Goal: Task Accomplishment & Management: Complete application form

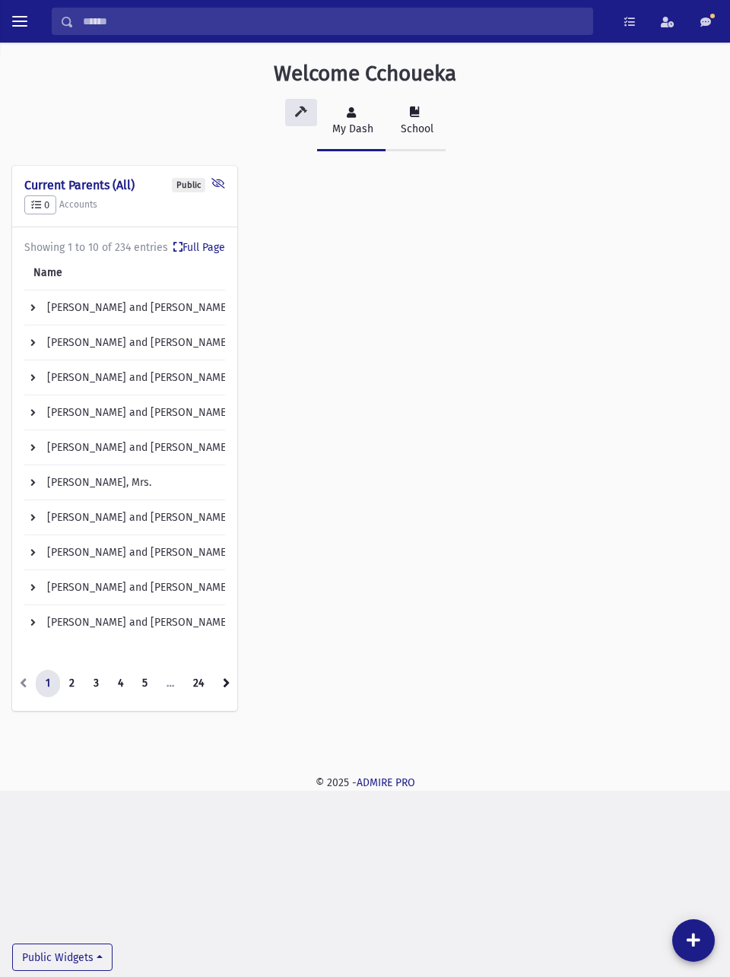
click at [421, 120] on link "School" at bounding box center [416, 122] width 60 height 59
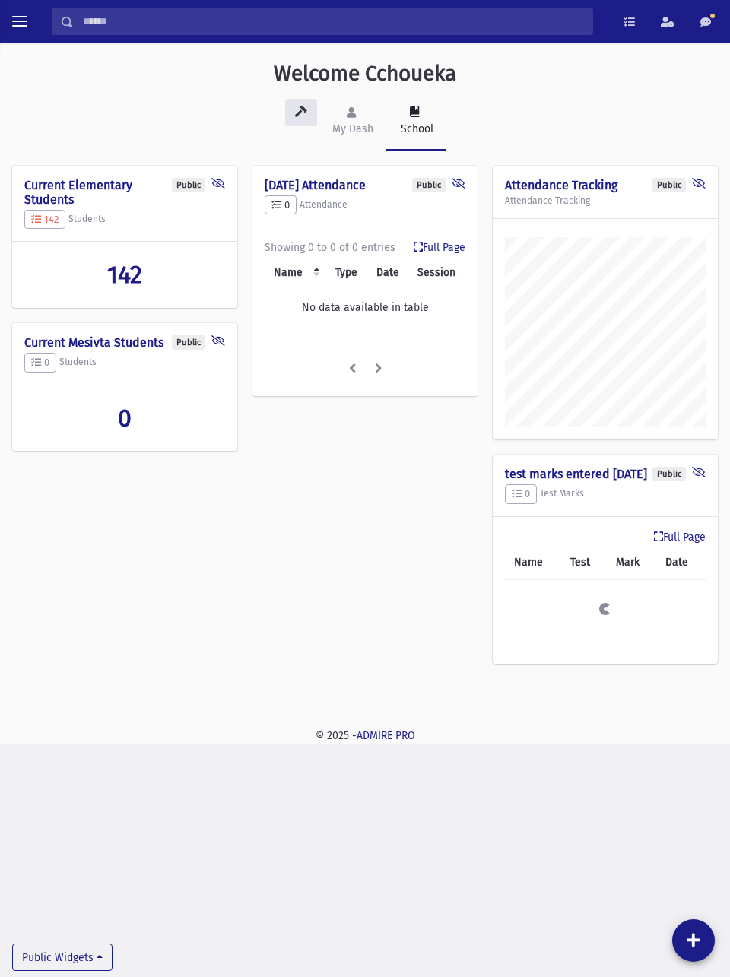
scroll to position [748, 730]
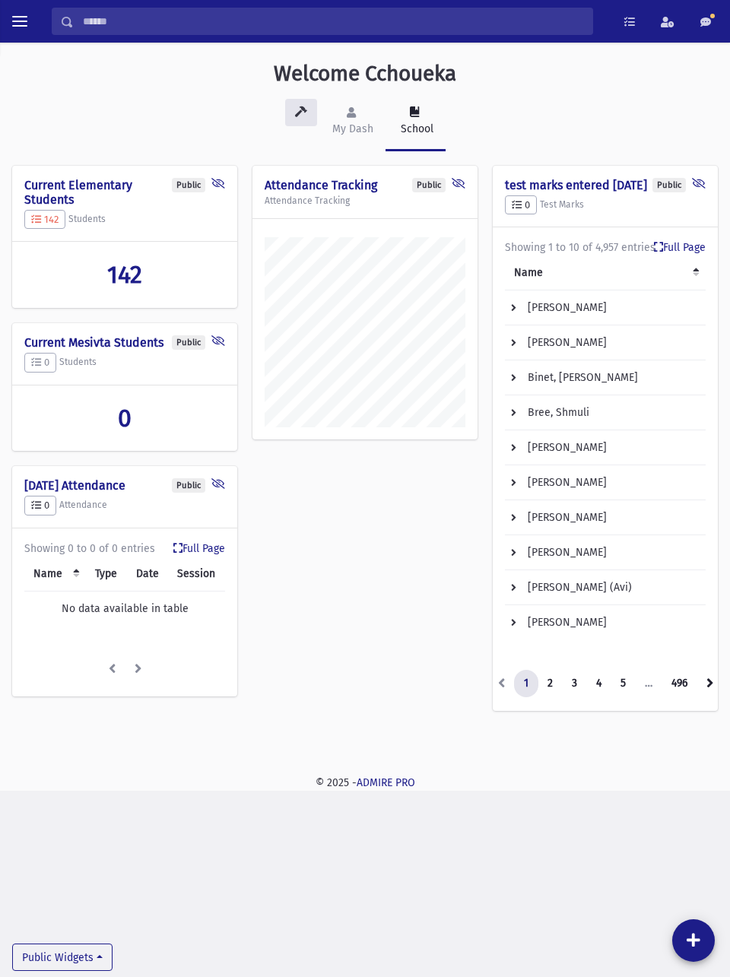
click at [22, 22] on span "toggle menu" at bounding box center [19, 22] width 15 height 2
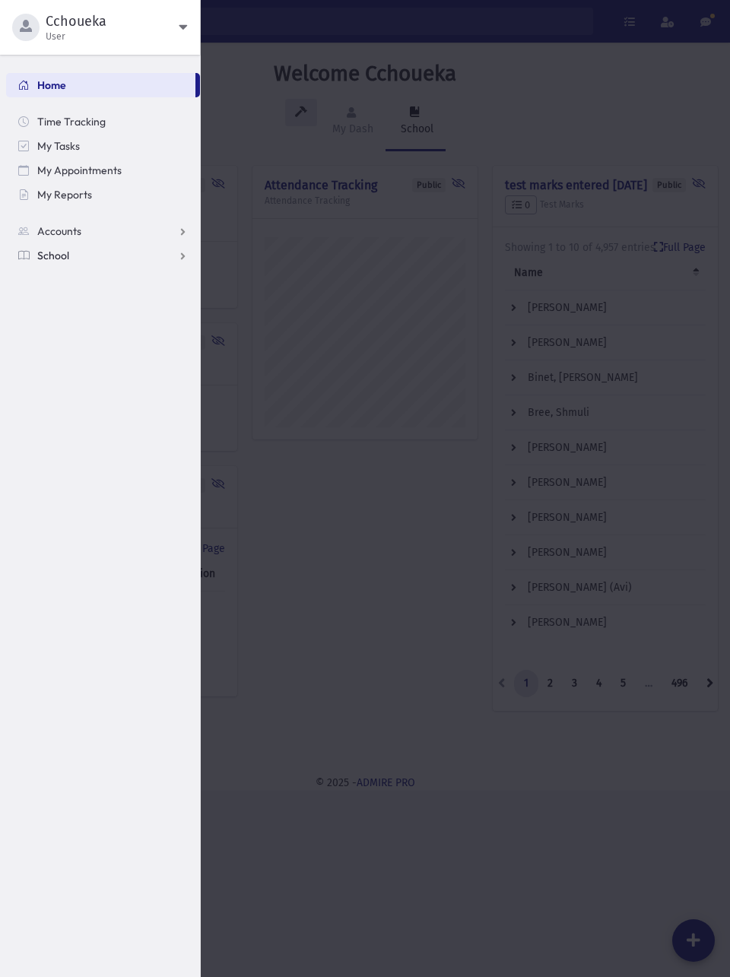
click at [117, 254] on link "School" at bounding box center [103, 255] width 194 height 24
click at [144, 305] on link "Attendance" at bounding box center [103, 304] width 194 height 24
click at [78, 333] on span "Entry" at bounding box center [71, 329] width 26 height 14
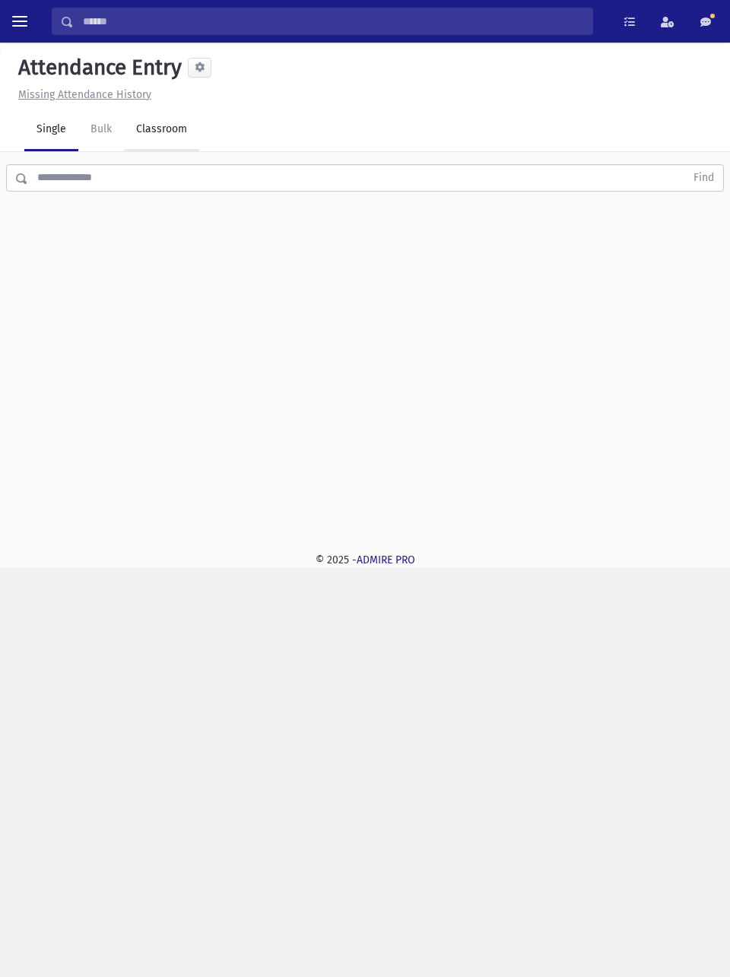
click at [170, 123] on link "Classroom" at bounding box center [161, 130] width 75 height 43
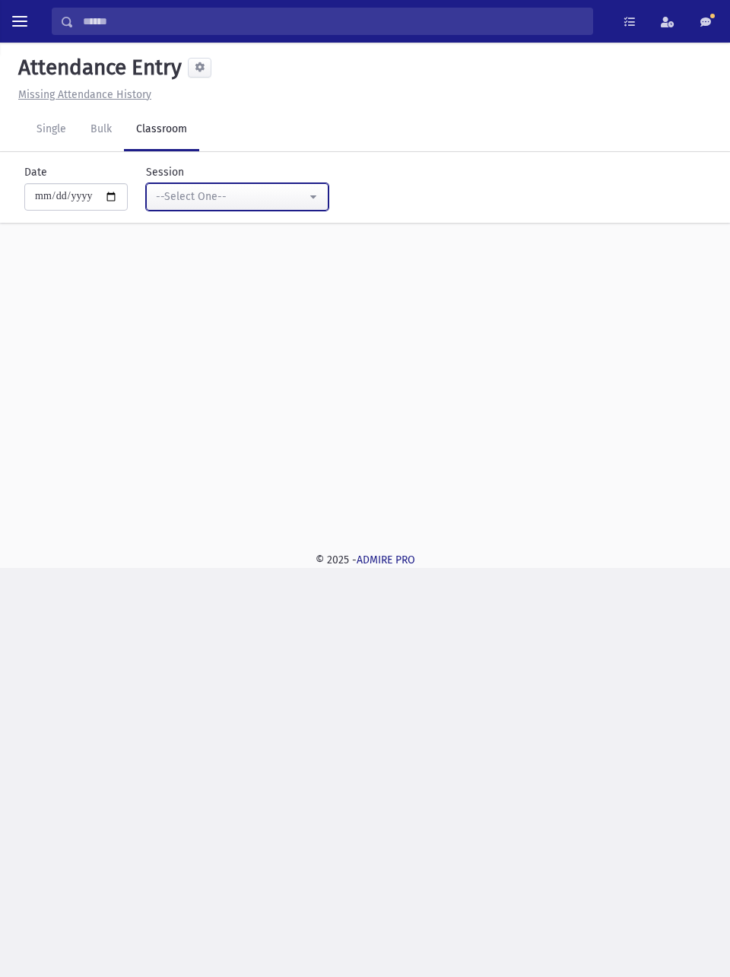
click at [290, 189] on div "--Select One--" at bounding box center [231, 197] width 151 height 16
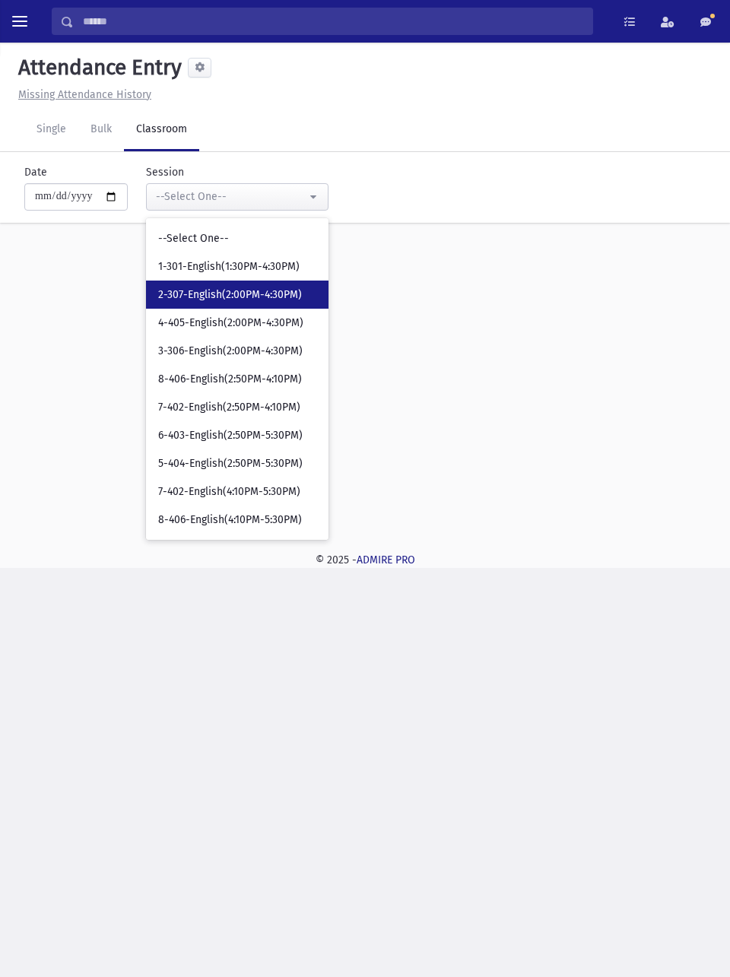
click at [272, 295] on span "2-307-English(2:00PM-4:30PM)" at bounding box center [230, 294] width 144 height 15
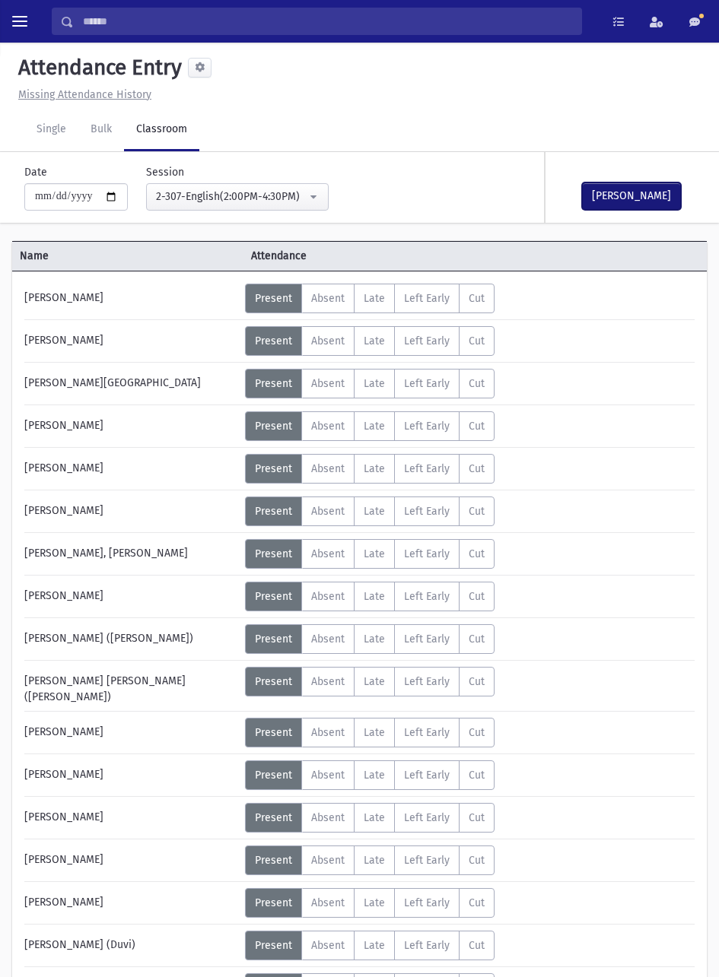
click at [650, 189] on button "Mark Done" at bounding box center [631, 196] width 99 height 27
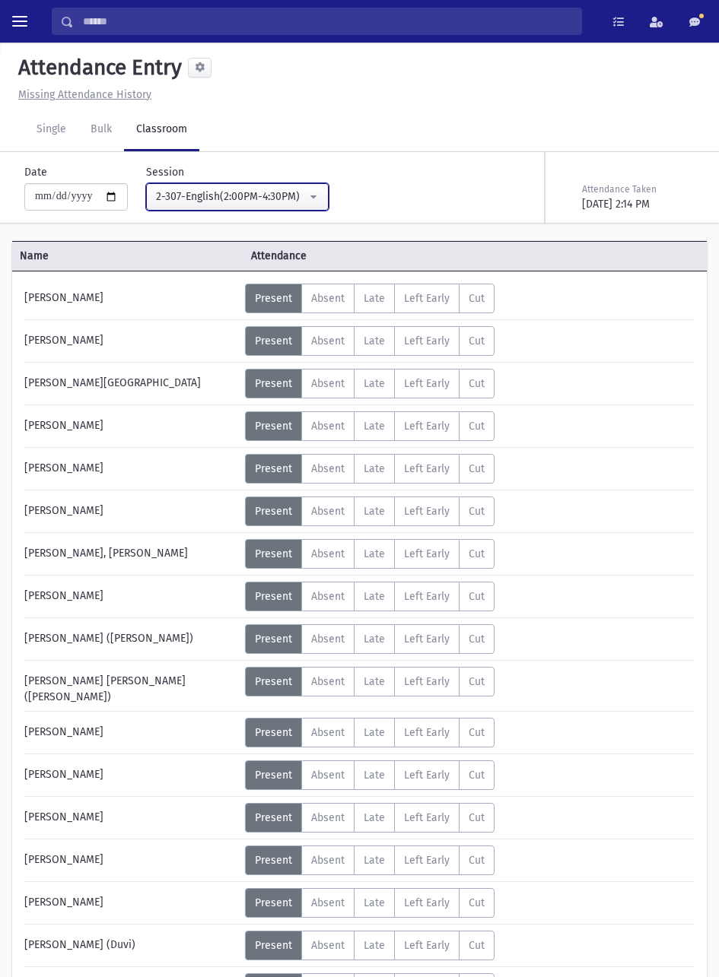
click at [316, 205] on button "2-307-English(2:00PM-4:30PM)" at bounding box center [237, 196] width 183 height 27
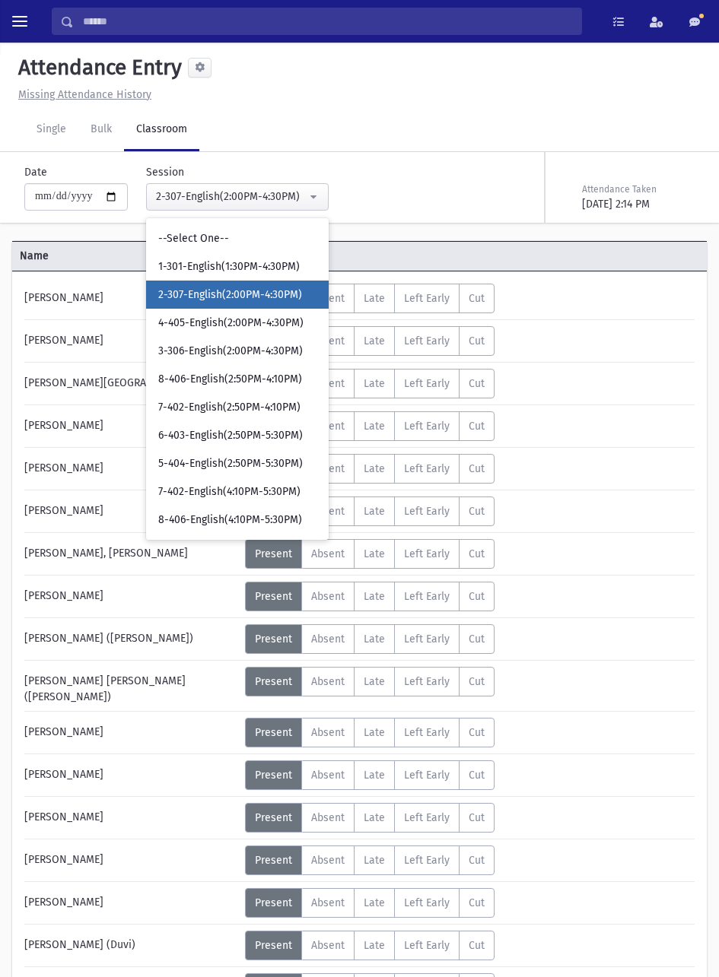
click at [282, 353] on span "3-306-English(2:00PM-4:30PM)" at bounding box center [230, 351] width 144 height 15
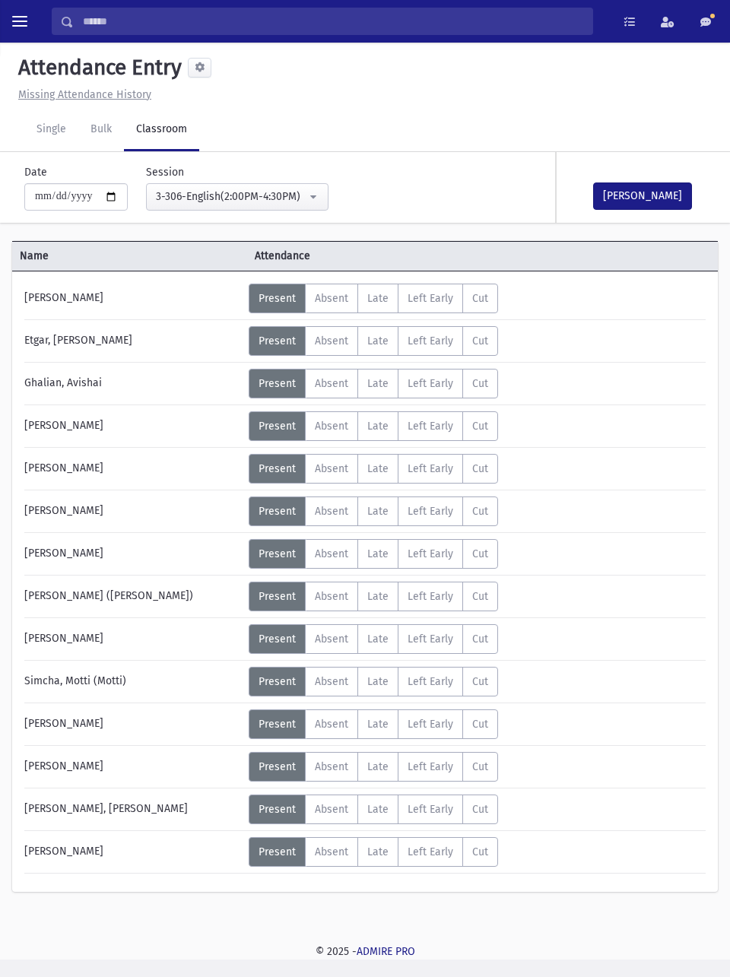
click at [335, 681] on span "Absent" at bounding box center [331, 681] width 33 height 13
click at [651, 196] on button "Mark Done" at bounding box center [642, 196] width 99 height 27
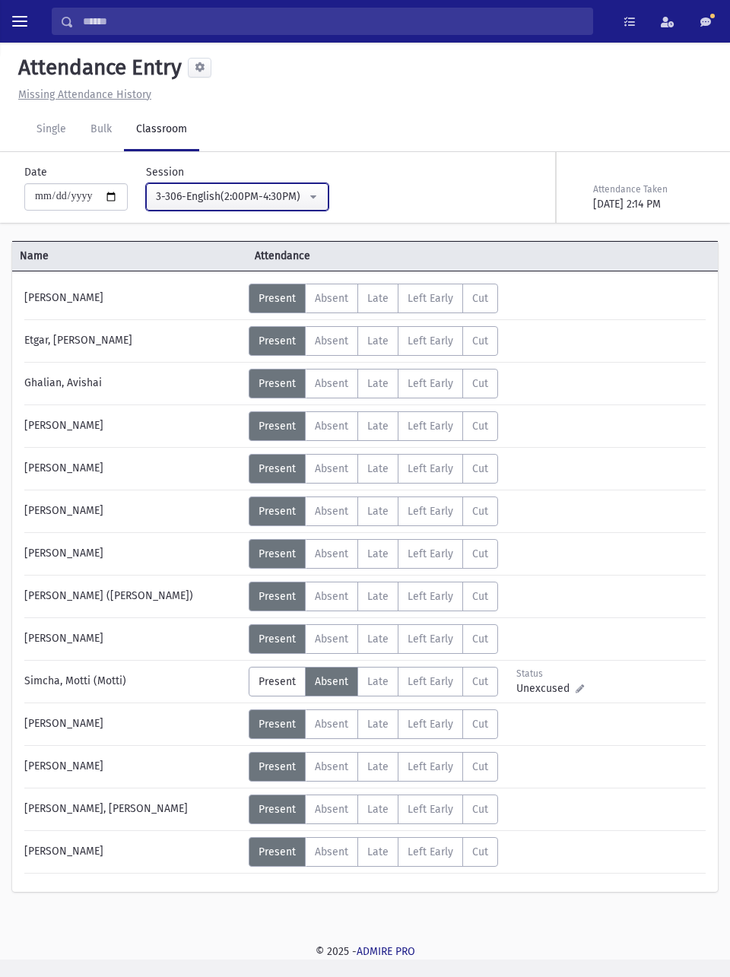
click at [250, 192] on div "3-306-English(2:00PM-4:30PM)" at bounding box center [231, 197] width 151 height 16
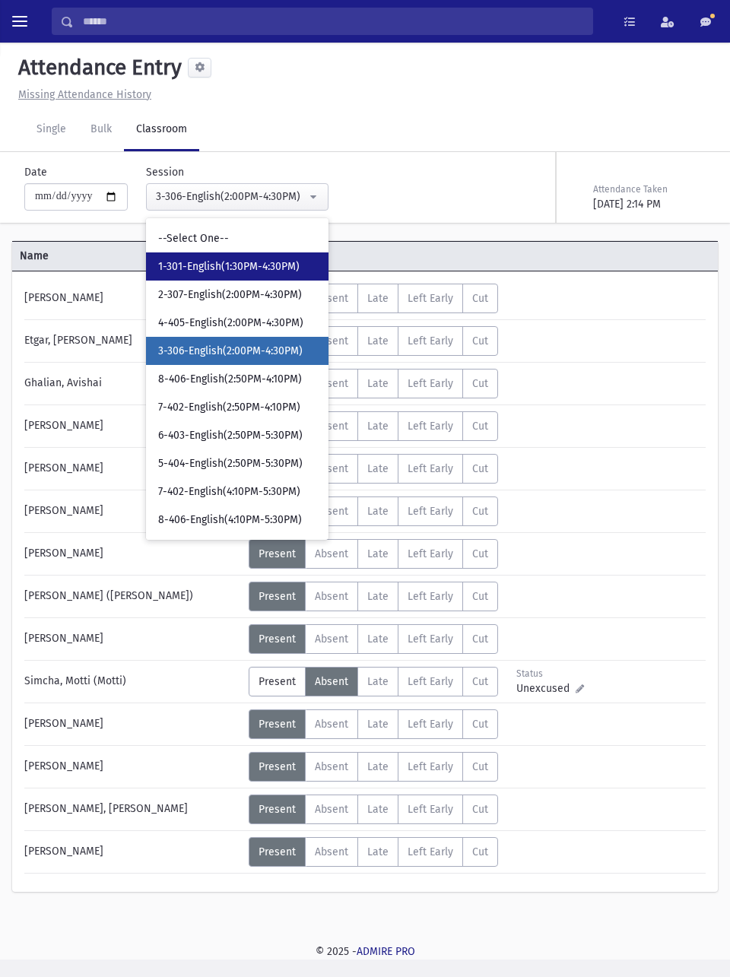
click at [259, 268] on span "1-301-English(1:30PM-4:30PM)" at bounding box center [228, 266] width 141 height 15
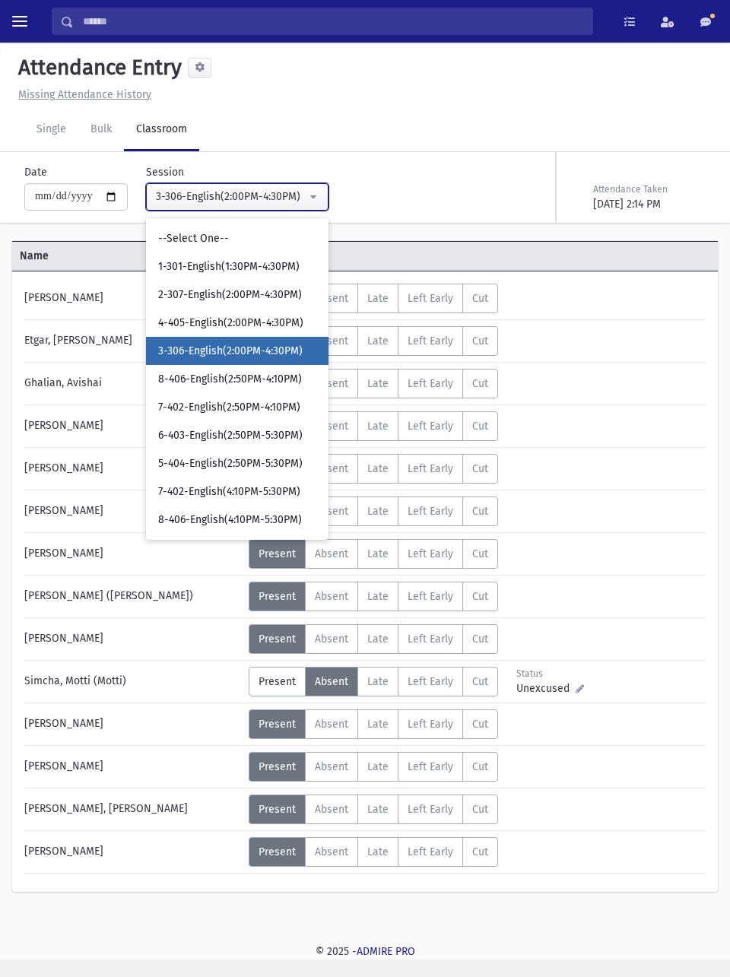
select select "****"
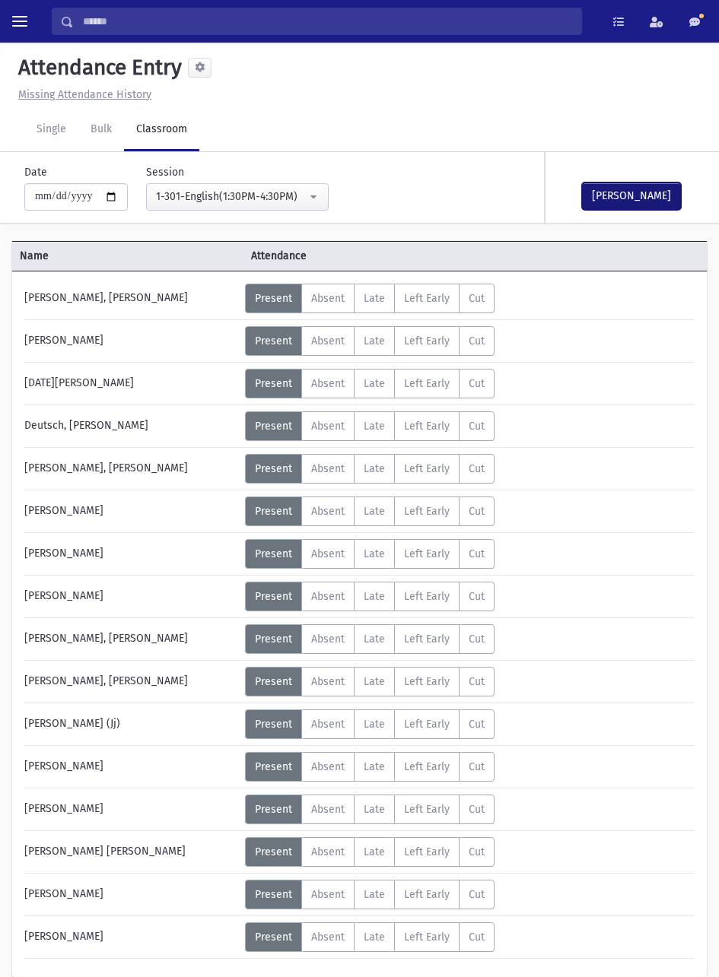
click at [653, 200] on button "Mark Done" at bounding box center [631, 196] width 99 height 27
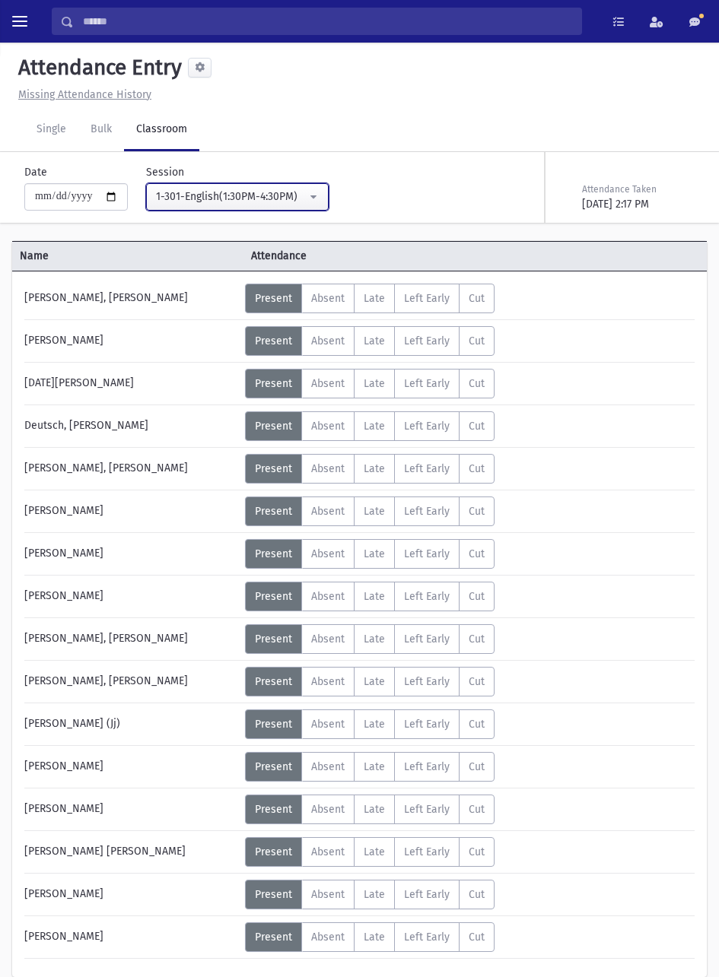
click at [300, 184] on button "1-301-English(1:30PM-4:30PM)" at bounding box center [237, 196] width 183 height 27
